Goal: Task Accomplishment & Management: Manage account settings

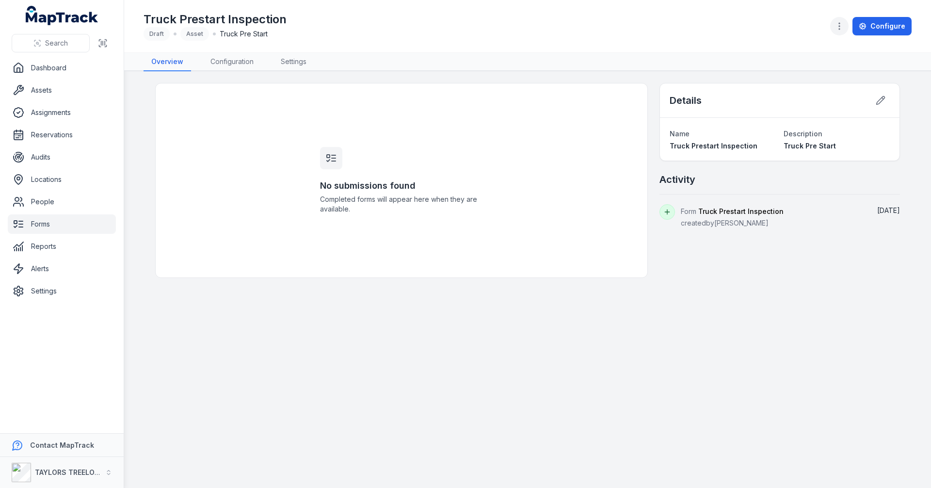
click at [844, 28] on icon "button" at bounding box center [840, 26] width 10 height 10
click at [750, 182] on div "Toggle Navigation Truck Prestart Inspection Draft Asset Truck Pre Start Configu…" at bounding box center [527, 244] width 807 height 488
click at [240, 63] on link "Configuration" at bounding box center [232, 62] width 59 height 18
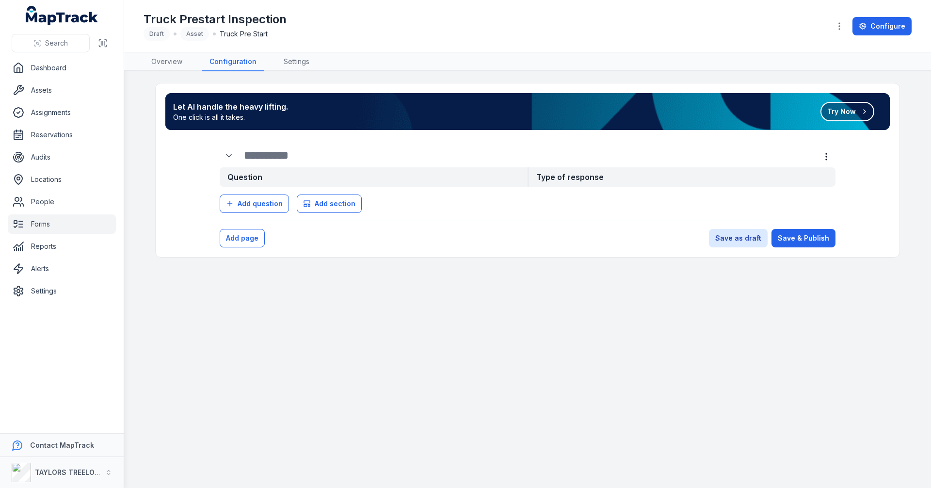
click at [847, 113] on button "Try Now" at bounding box center [848, 111] width 54 height 19
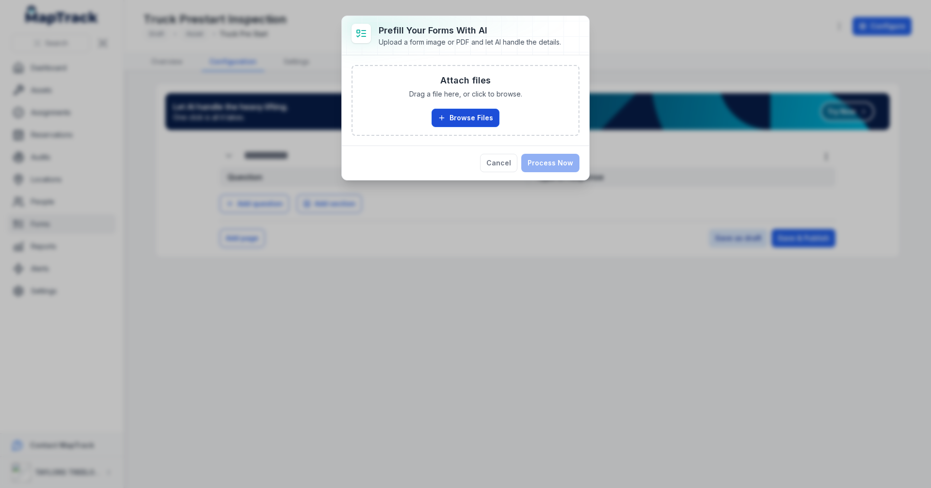
click at [477, 118] on button "Browse Files" at bounding box center [466, 118] width 68 height 18
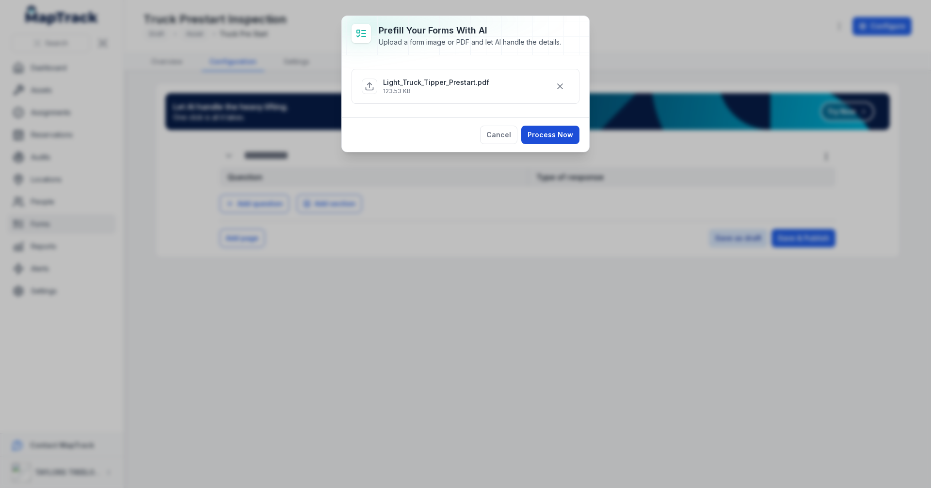
click at [550, 130] on button "Process Now" at bounding box center [550, 135] width 58 height 18
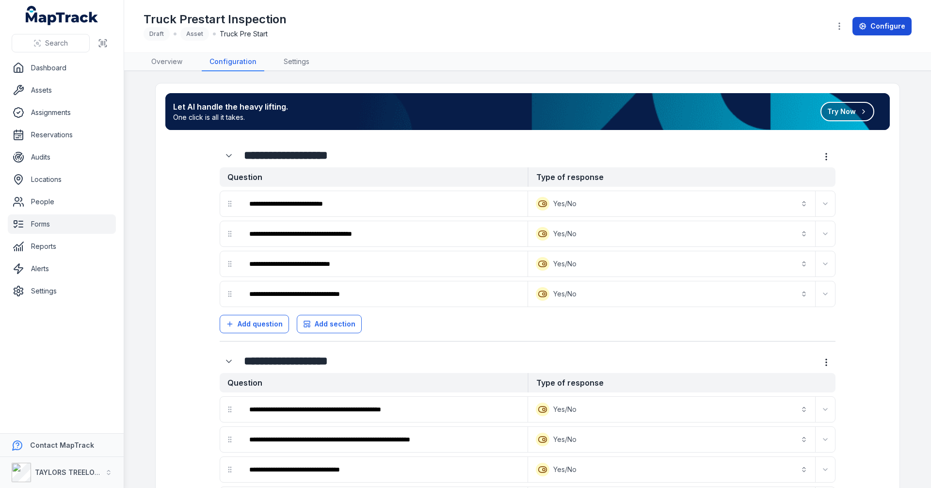
click at [884, 25] on link "Configure" at bounding box center [882, 26] width 59 height 18
click at [885, 26] on link "Configure" at bounding box center [882, 26] width 59 height 18
click at [880, 31] on link "Configure" at bounding box center [882, 26] width 59 height 18
click at [844, 27] on icon "button" at bounding box center [840, 26] width 10 height 10
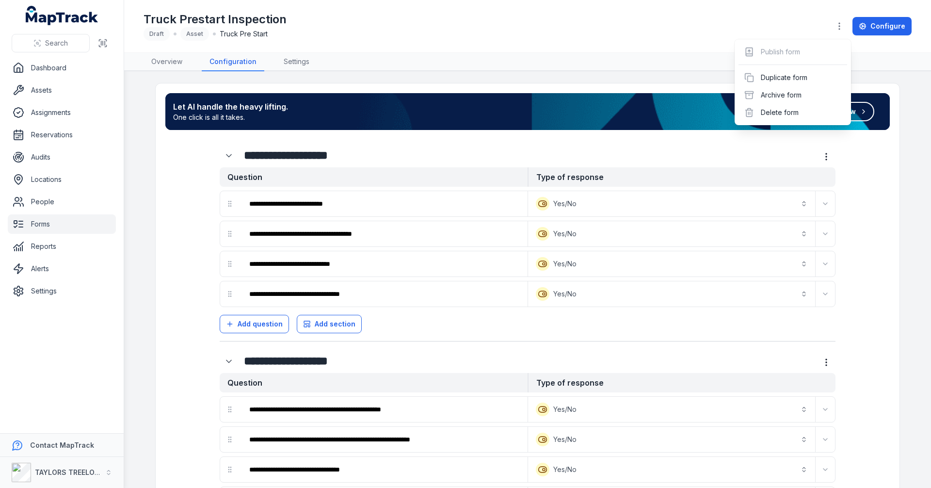
click at [874, 24] on div "Configure" at bounding box center [870, 26] width 81 height 18
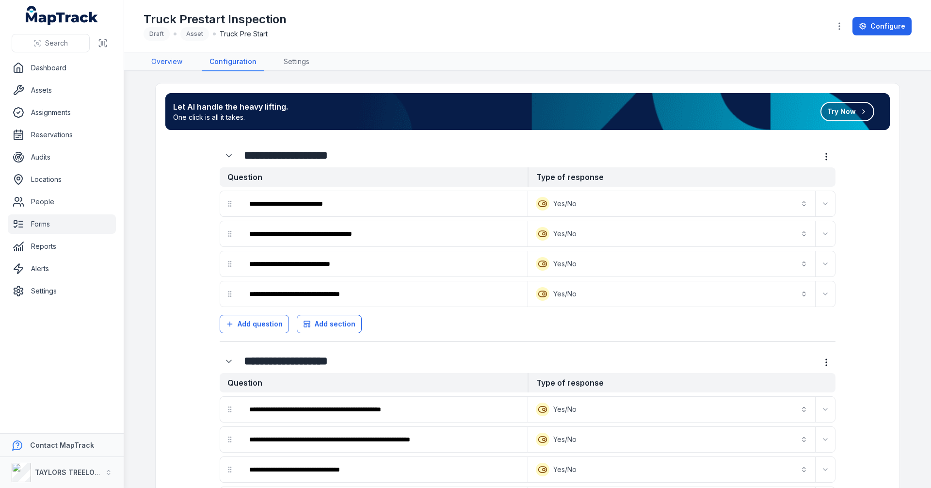
click at [169, 57] on link "Overview" at bounding box center [167, 62] width 47 height 18
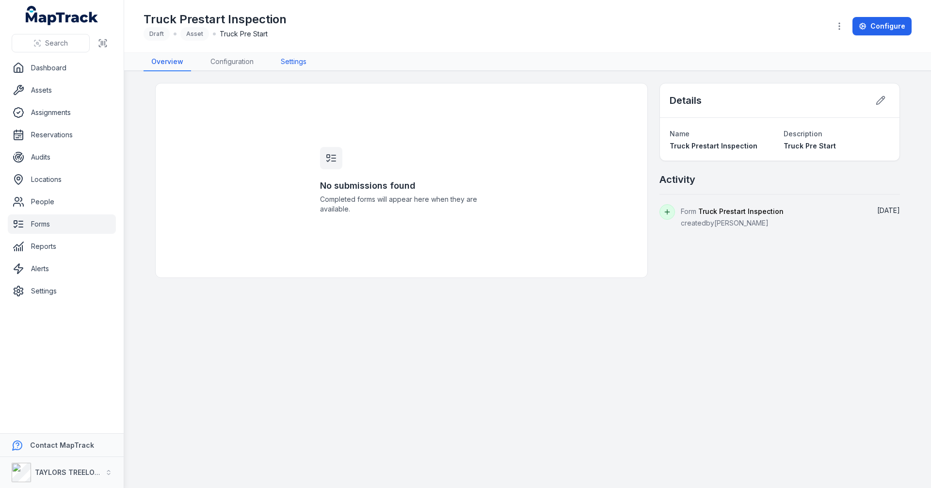
click at [297, 60] on link "Settings" at bounding box center [293, 62] width 41 height 18
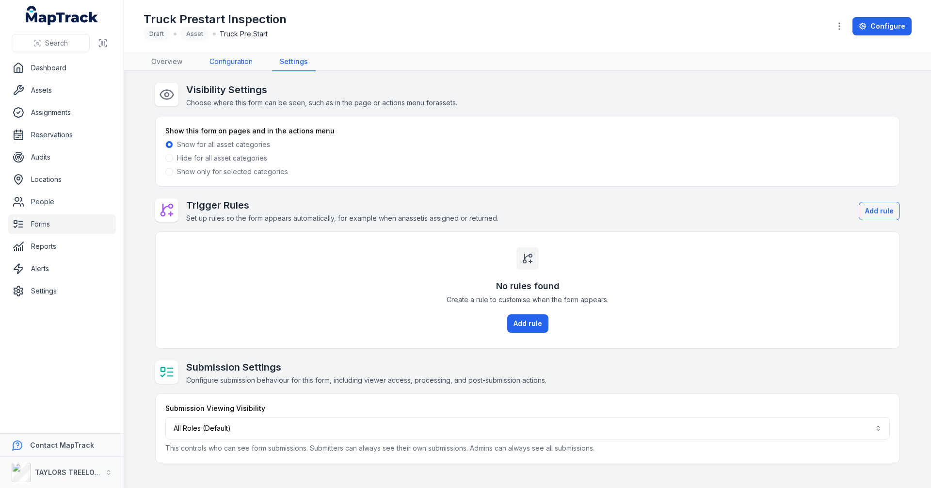
click at [225, 61] on link "Configuration" at bounding box center [231, 62] width 59 height 18
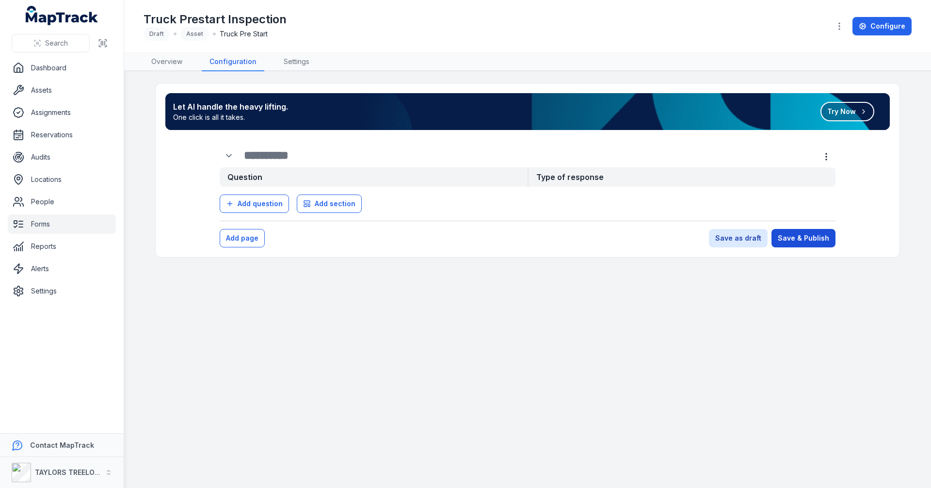
click at [803, 243] on button "Save & Publish" at bounding box center [804, 238] width 64 height 18
click at [464, 155] on input "text" at bounding box center [523, 155] width 558 height 16
type input "**********"
click at [804, 237] on button "Save & Publish" at bounding box center [804, 238] width 64 height 18
